Goal: Task Accomplishment & Management: Manage account settings

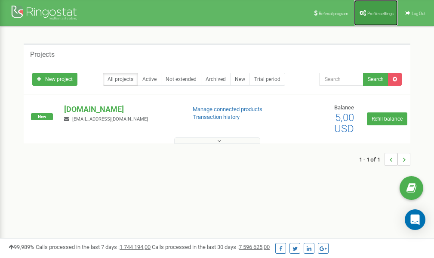
click at [373, 17] on link "Profile settings" at bounding box center [376, 13] width 44 height 26
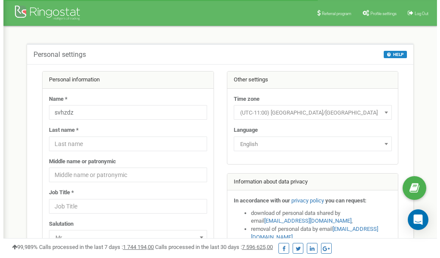
scroll to position [43, 0]
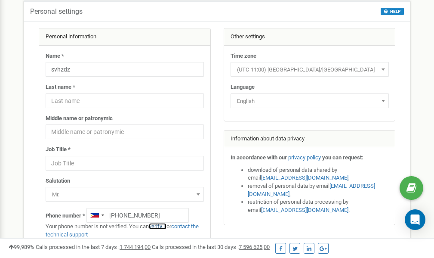
click at [160, 226] on link "verify it" at bounding box center [158, 226] width 18 height 6
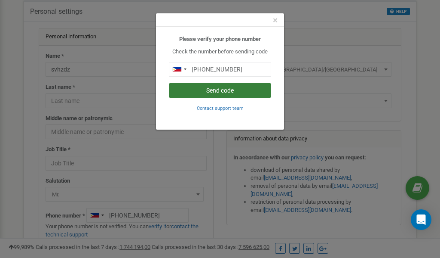
click at [225, 91] on button "Send code" at bounding box center [220, 90] width 102 height 15
